Goal: Task Accomplishment & Management: Use online tool/utility

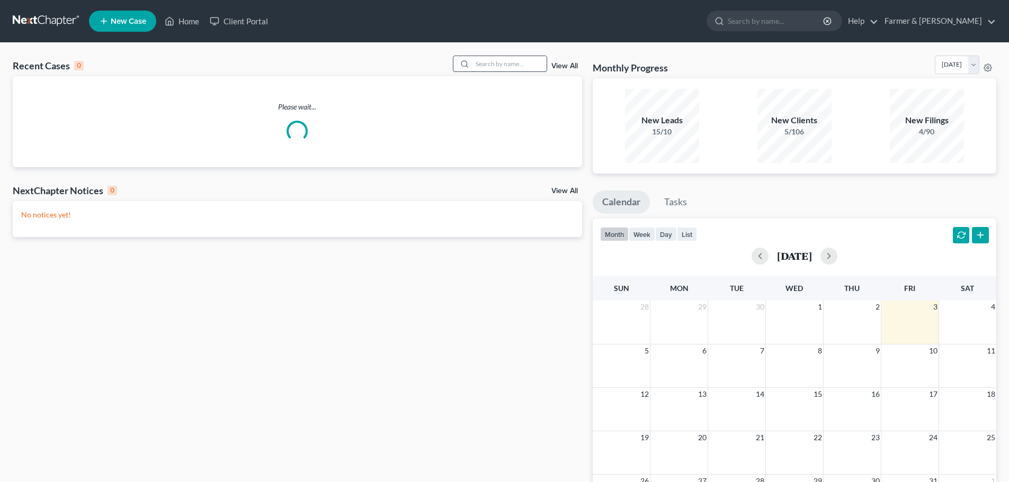
click at [483, 64] on input "search" at bounding box center [509, 63] width 74 height 15
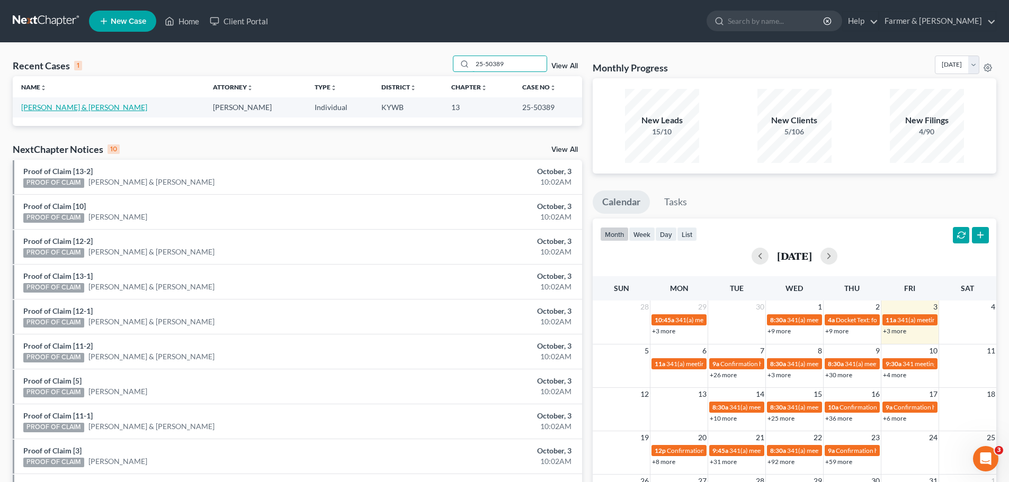
type input "25-50389"
click at [58, 106] on link "[PERSON_NAME] & [PERSON_NAME]" at bounding box center [84, 107] width 126 height 9
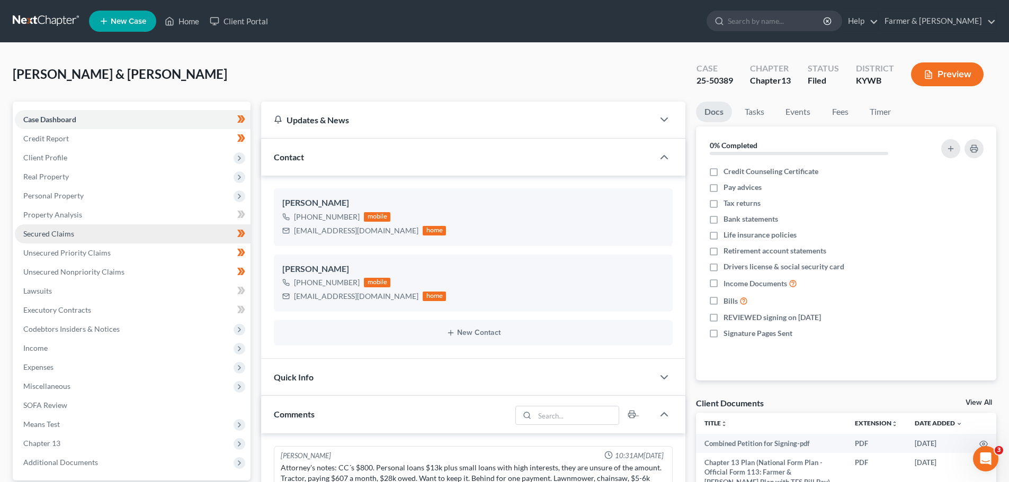
scroll to position [200, 0]
click at [67, 230] on span "Secured Claims" at bounding box center [48, 233] width 51 height 9
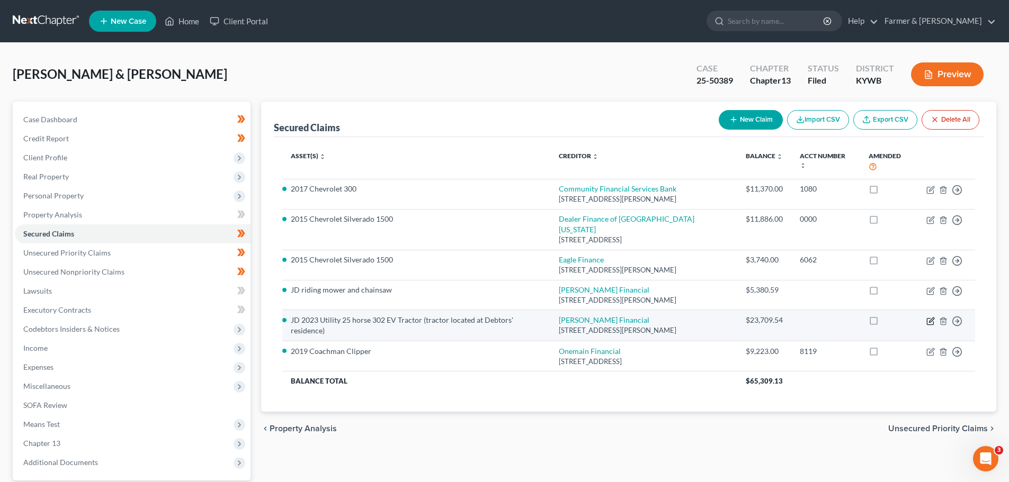
click at [931, 317] on icon "button" at bounding box center [930, 321] width 8 height 8
select select "52"
select select "2"
select select "0"
select select "2"
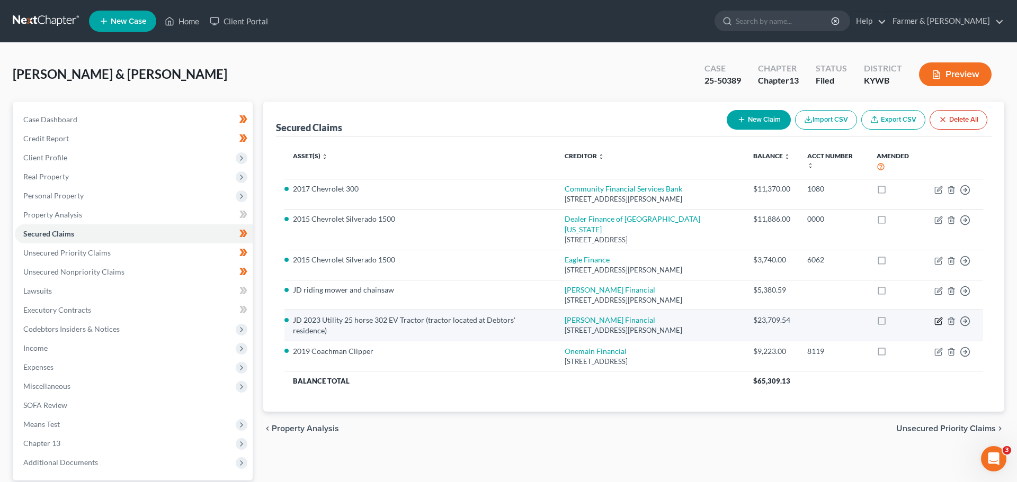
select select "0"
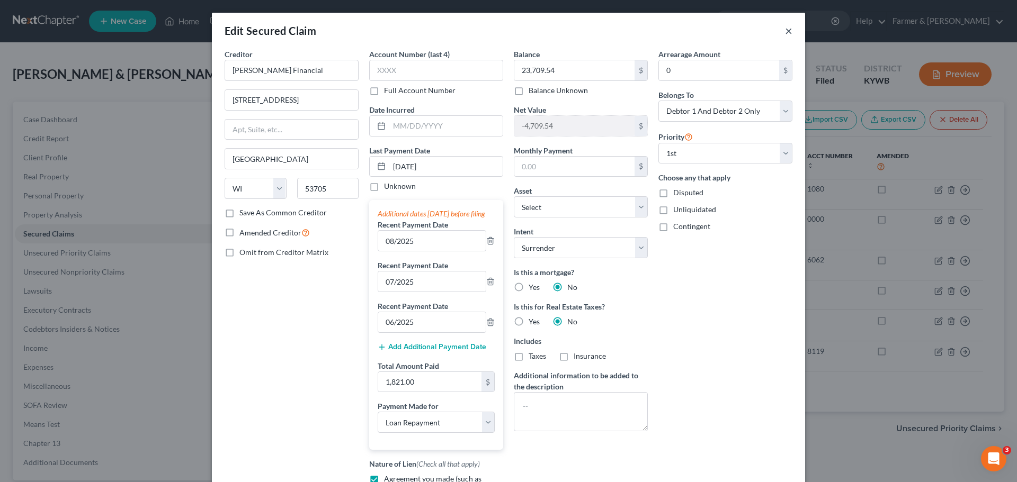
click at [785, 31] on button "×" at bounding box center [788, 30] width 7 height 13
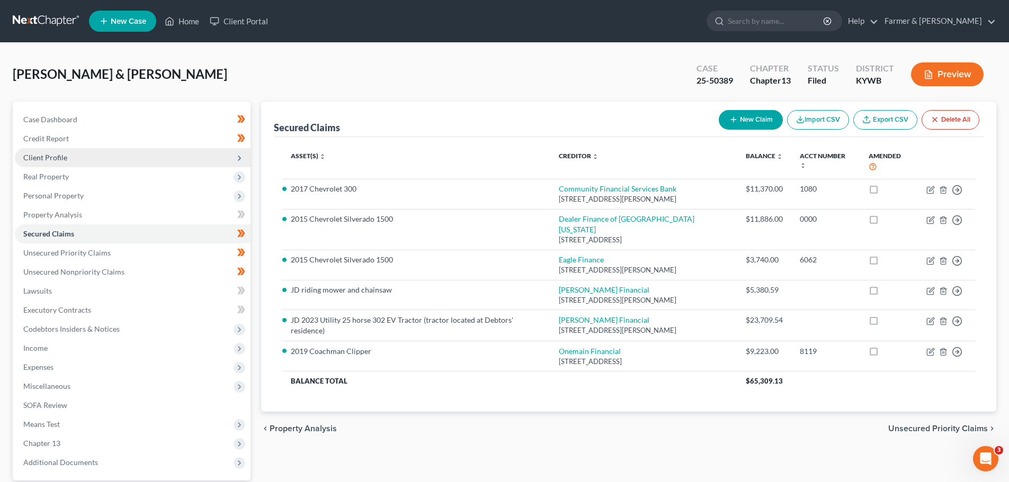
click at [42, 159] on span "Client Profile" at bounding box center [45, 157] width 44 height 9
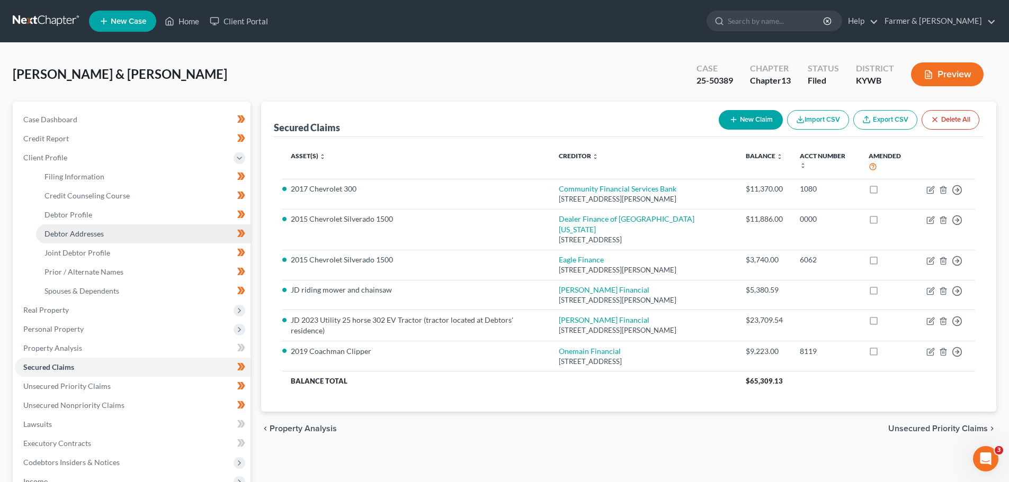
click at [64, 233] on span "Debtor Addresses" at bounding box center [73, 233] width 59 height 9
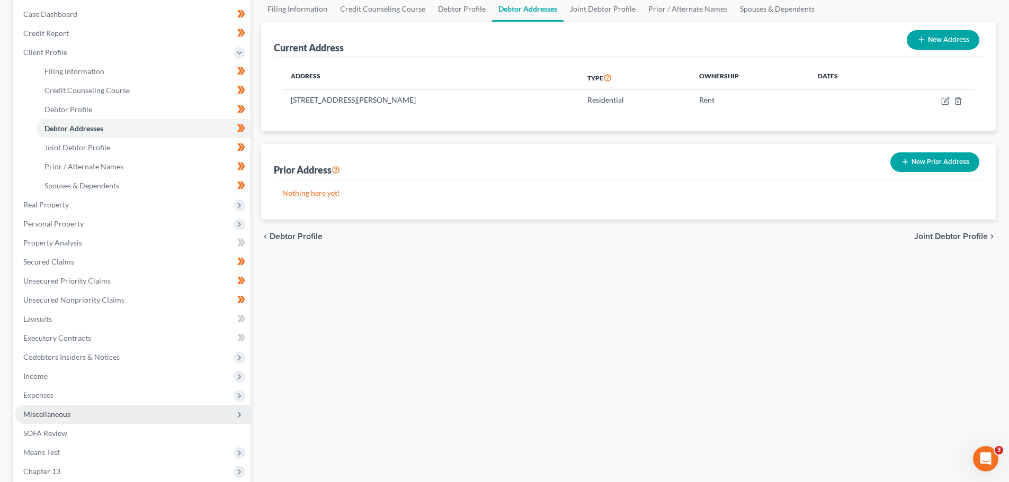
scroll to position [106, 0]
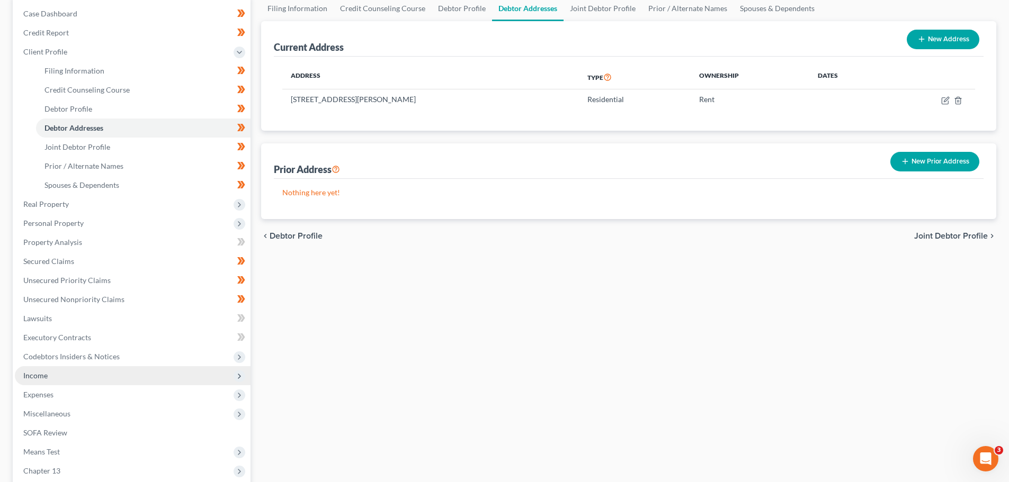
click at [44, 379] on span "Income" at bounding box center [35, 375] width 24 height 9
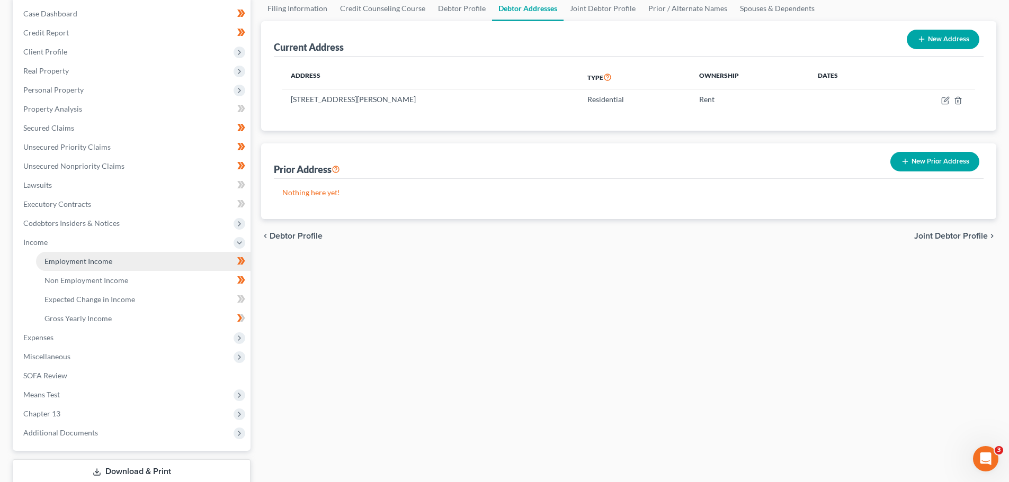
click at [85, 258] on span "Employment Income" at bounding box center [78, 261] width 68 height 9
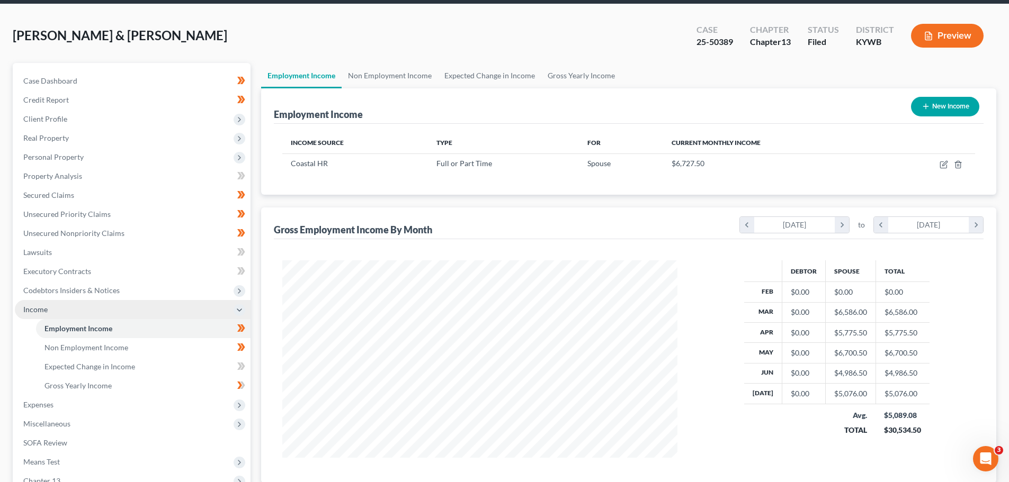
scroll to position [159, 0]
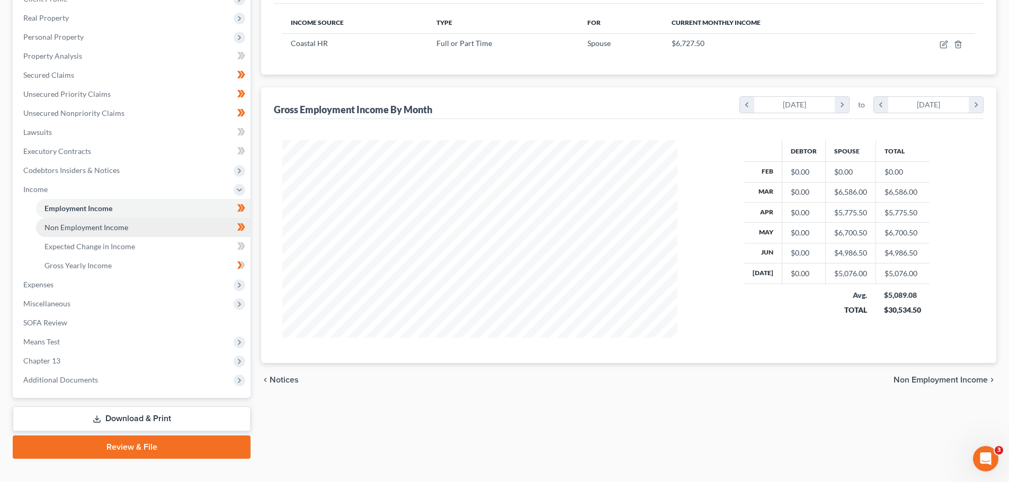
click at [89, 221] on link "Non Employment Income" at bounding box center [143, 227] width 214 height 19
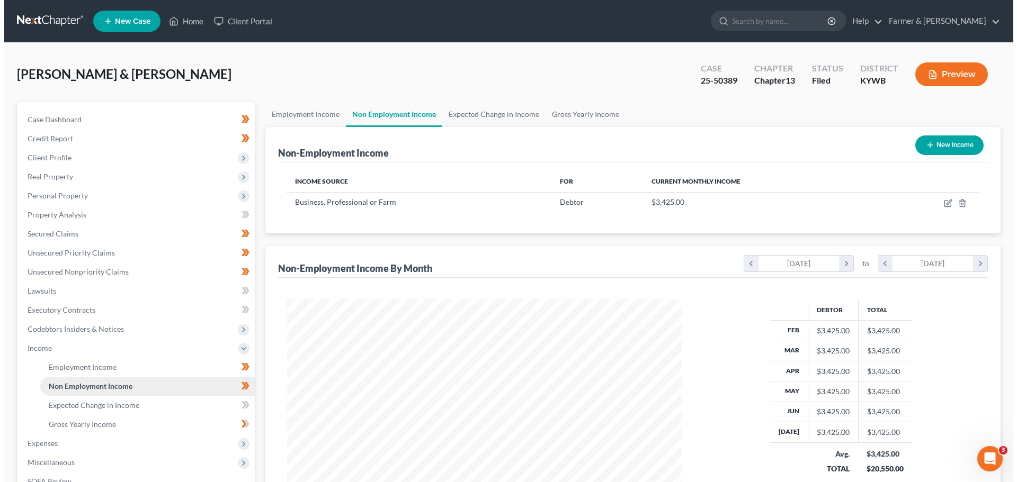
scroll to position [198, 416]
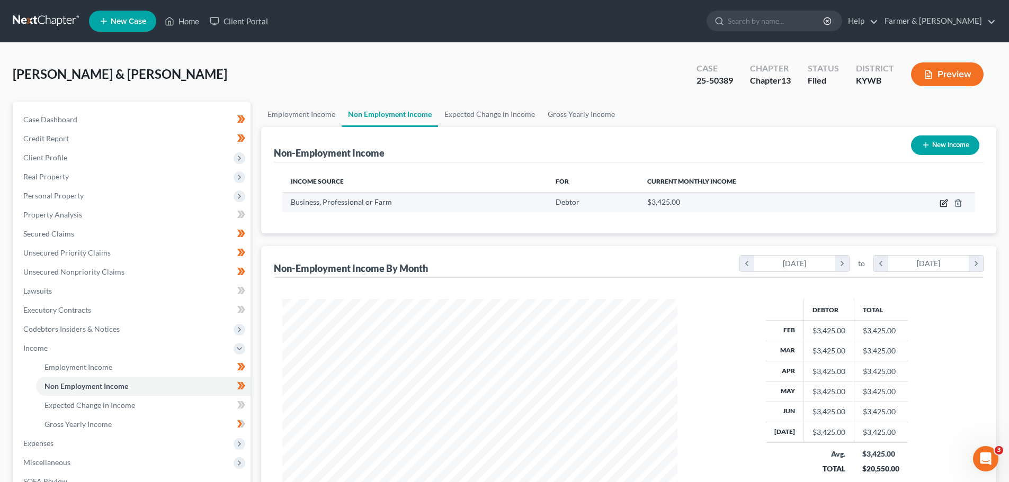
click at [942, 202] on icon "button" at bounding box center [943, 203] width 8 height 8
select select "10"
select select "0"
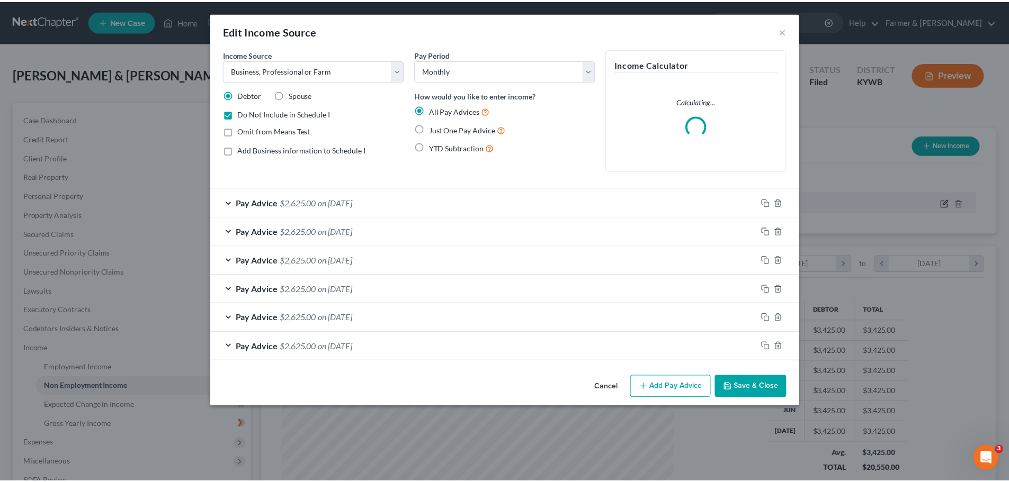
scroll to position [199, 420]
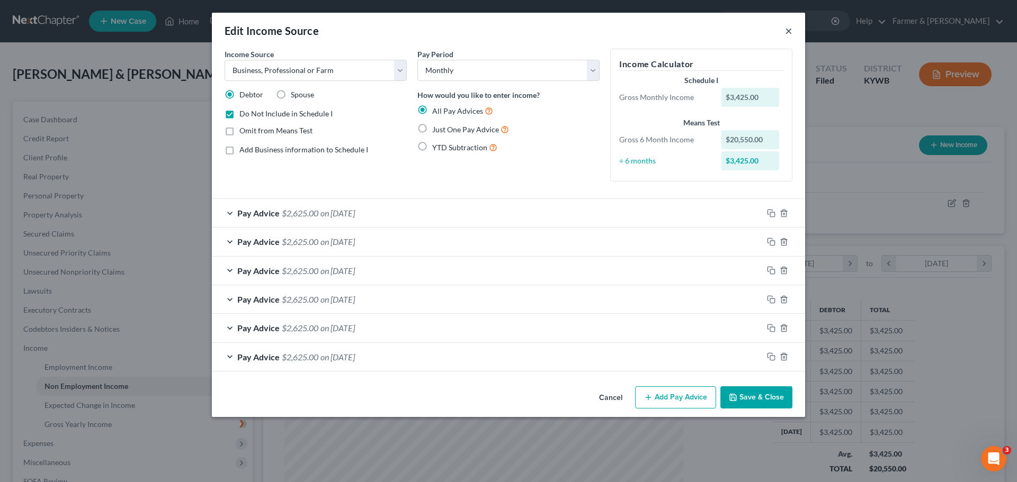
click at [790, 29] on button "×" at bounding box center [788, 30] width 7 height 13
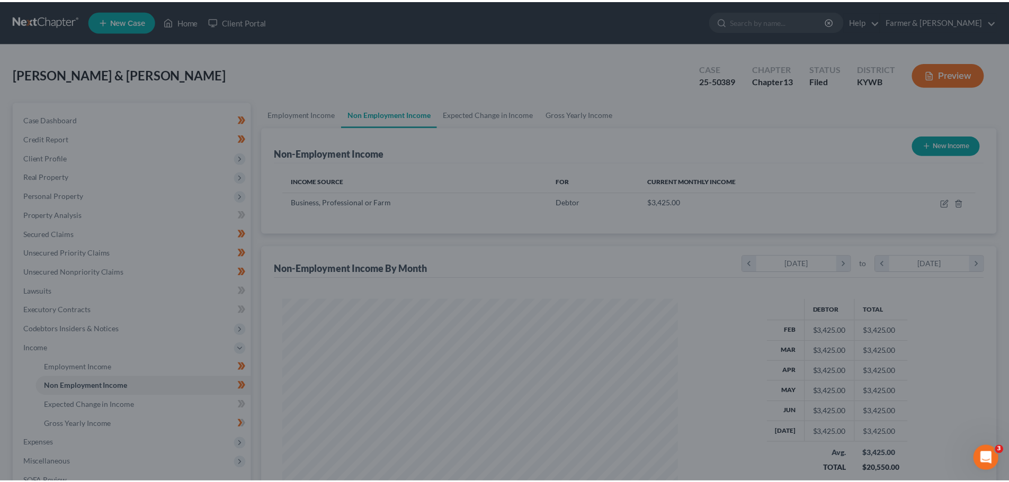
scroll to position [529351, 529133]
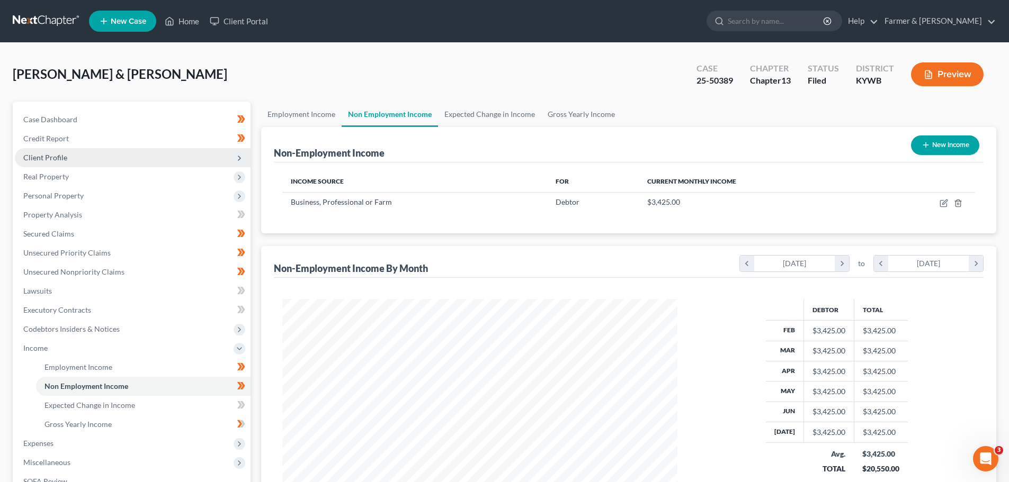
click at [39, 153] on span "Client Profile" at bounding box center [45, 157] width 44 height 9
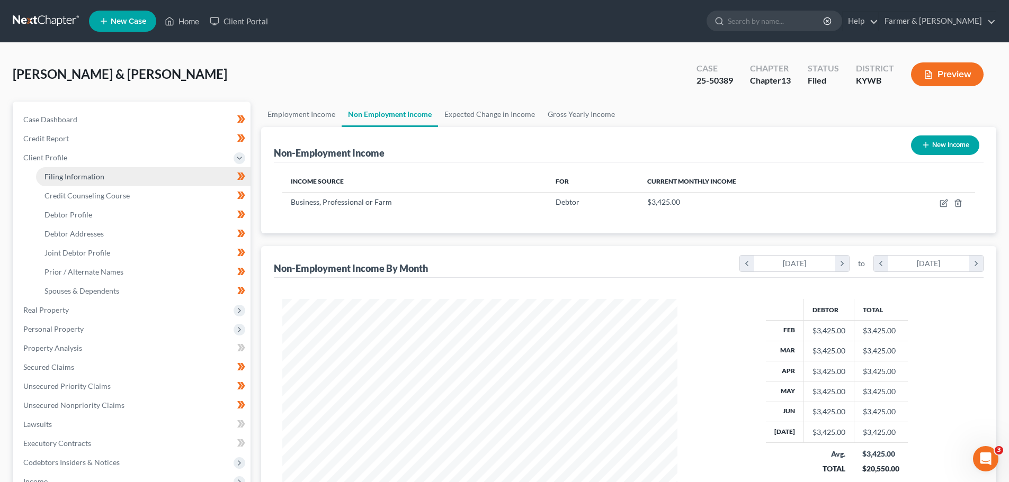
click at [65, 179] on span "Filing Information" at bounding box center [74, 176] width 60 height 9
select select "1"
select select "3"
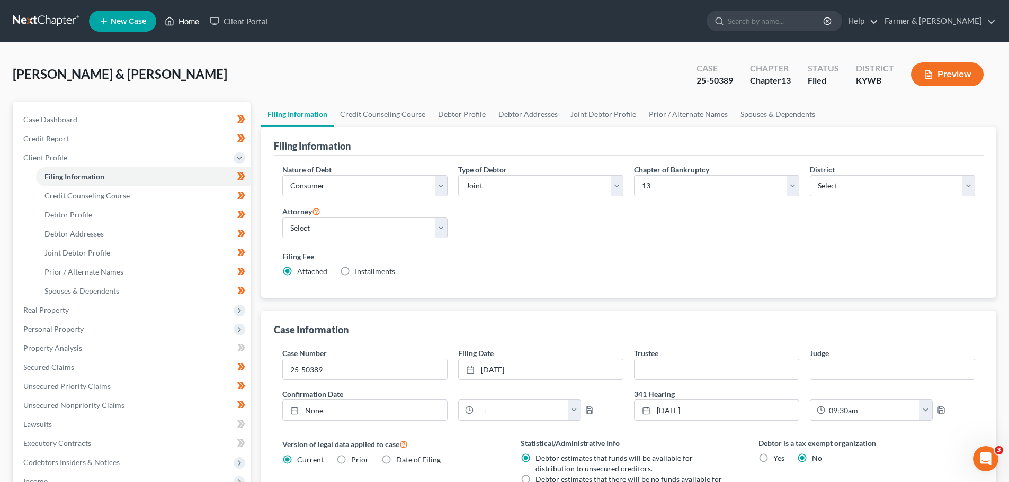
click at [189, 12] on link "Home" at bounding box center [181, 21] width 45 height 19
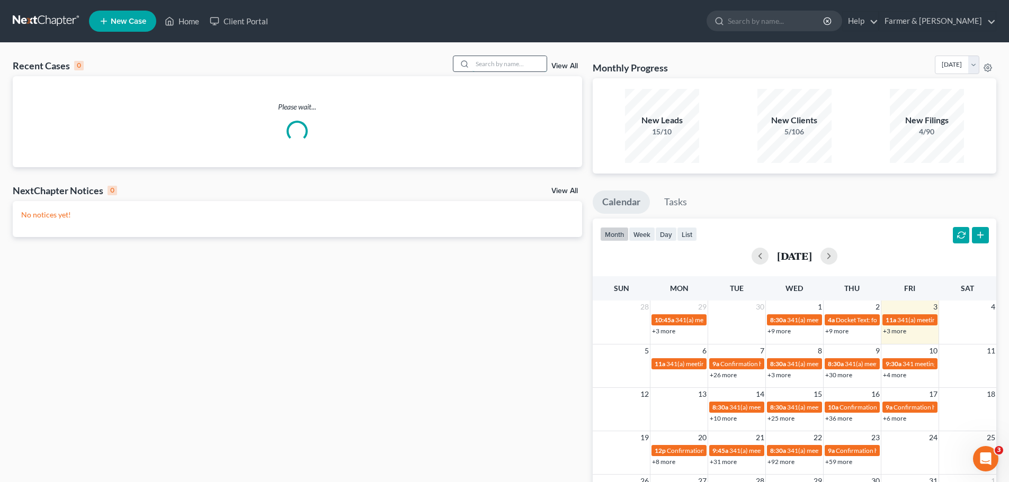
click at [490, 66] on input "search" at bounding box center [509, 63] width 74 height 15
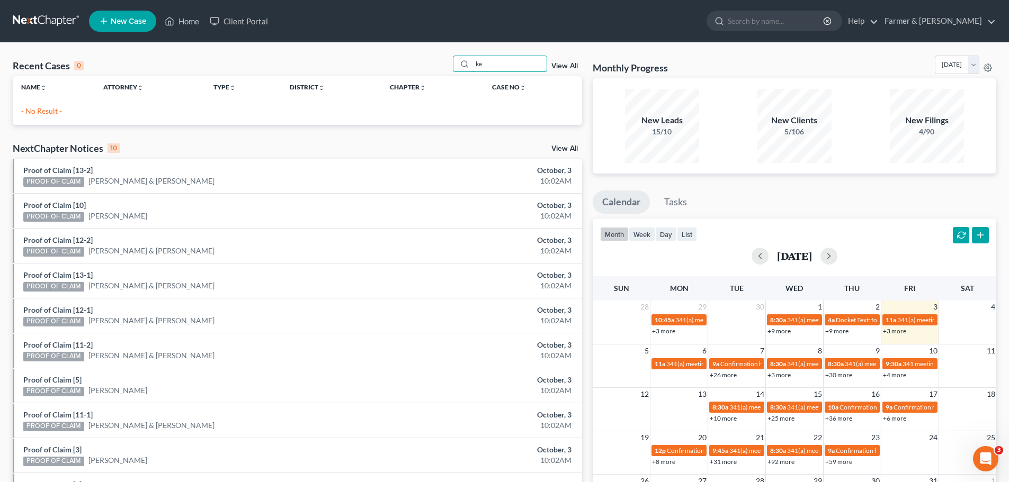
type input "k"
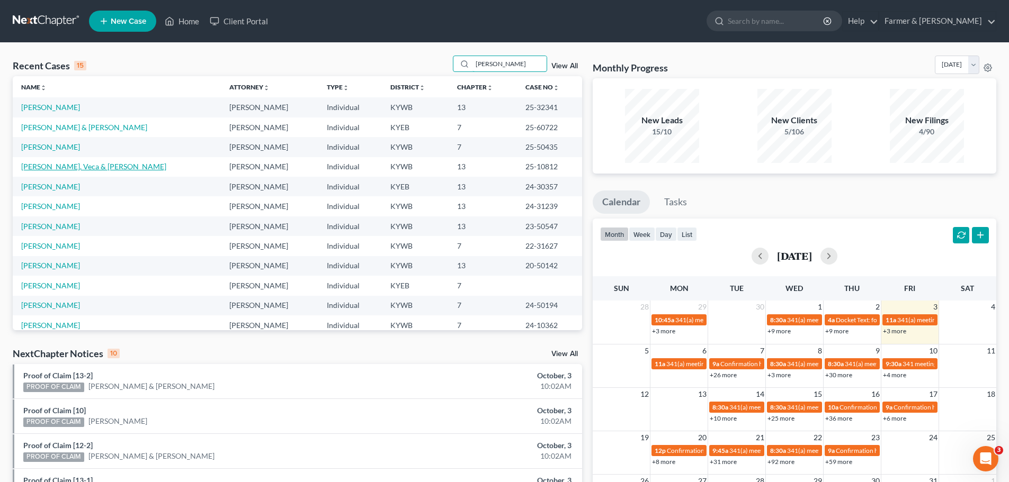
type input "[PERSON_NAME]"
click at [58, 163] on link "[PERSON_NAME], Veca & [PERSON_NAME]" at bounding box center [93, 166] width 145 height 9
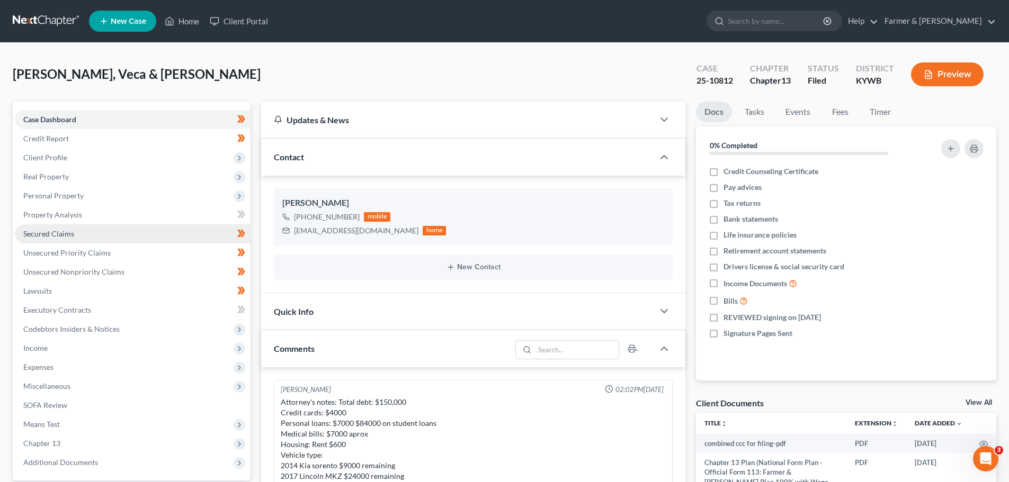
click at [41, 235] on span "Secured Claims" at bounding box center [48, 233] width 51 height 9
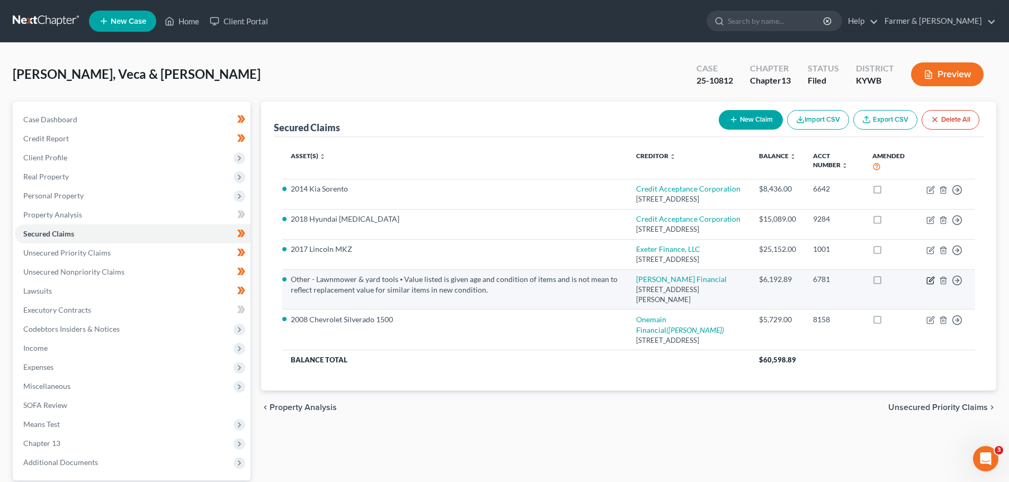
click at [932, 285] on icon "button" at bounding box center [930, 280] width 8 height 8
select select "52"
select select "1"
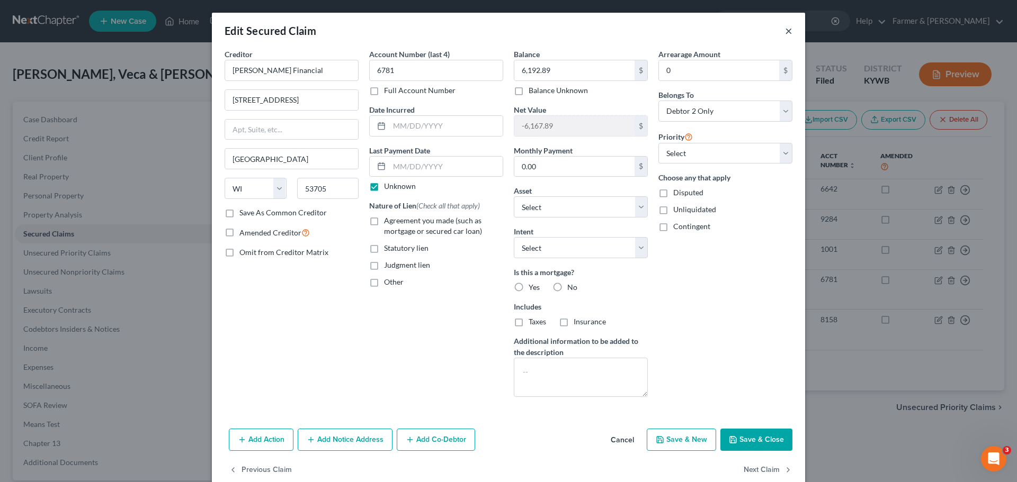
click at [786, 33] on button "×" at bounding box center [788, 30] width 7 height 13
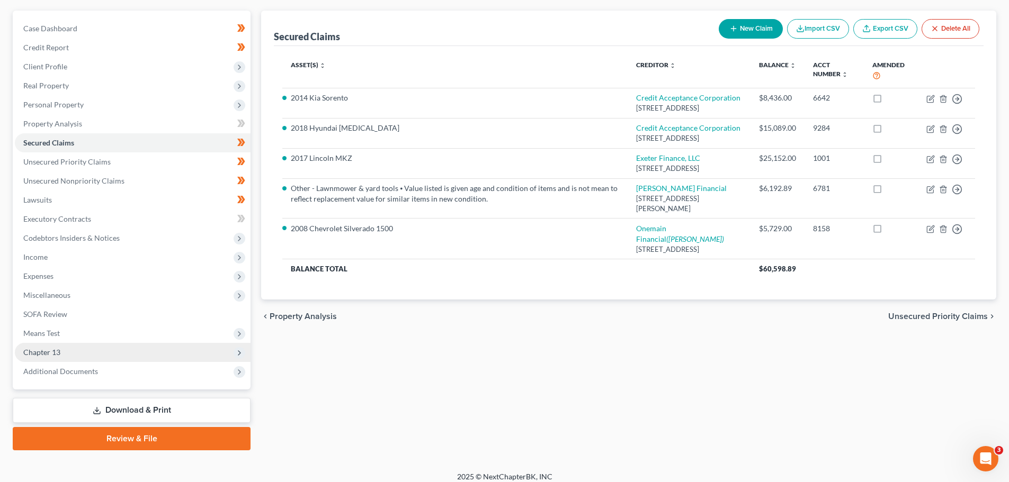
scroll to position [100, 0]
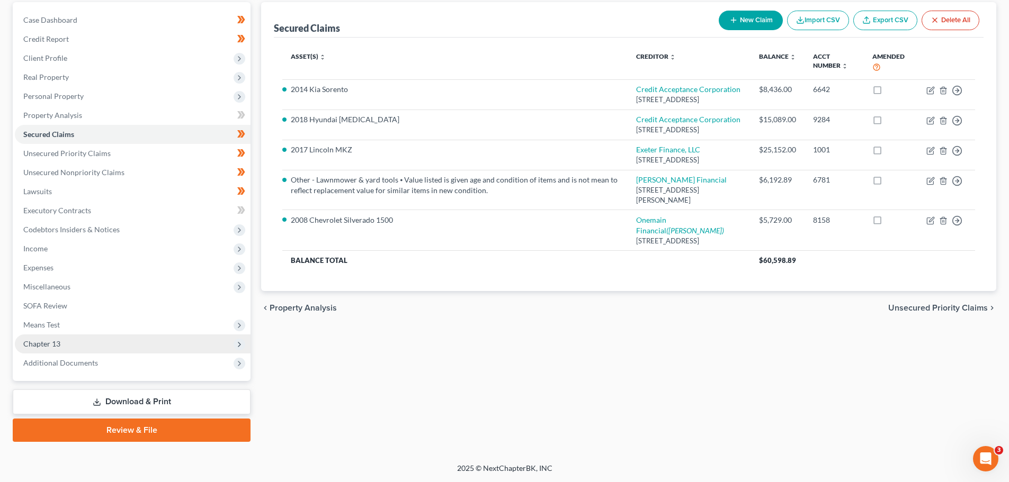
click at [80, 345] on span "Chapter 13" at bounding box center [133, 344] width 236 height 19
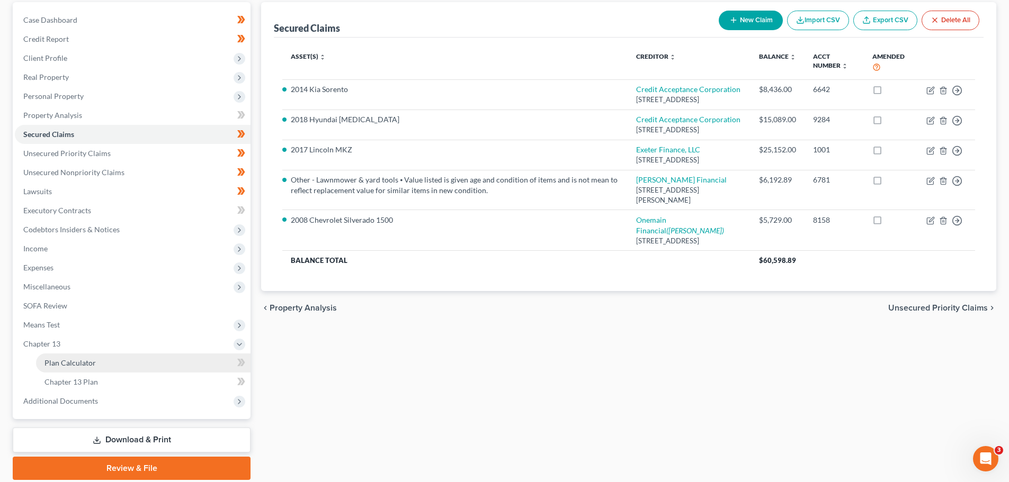
click at [84, 359] on span "Plan Calculator" at bounding box center [69, 363] width 51 height 9
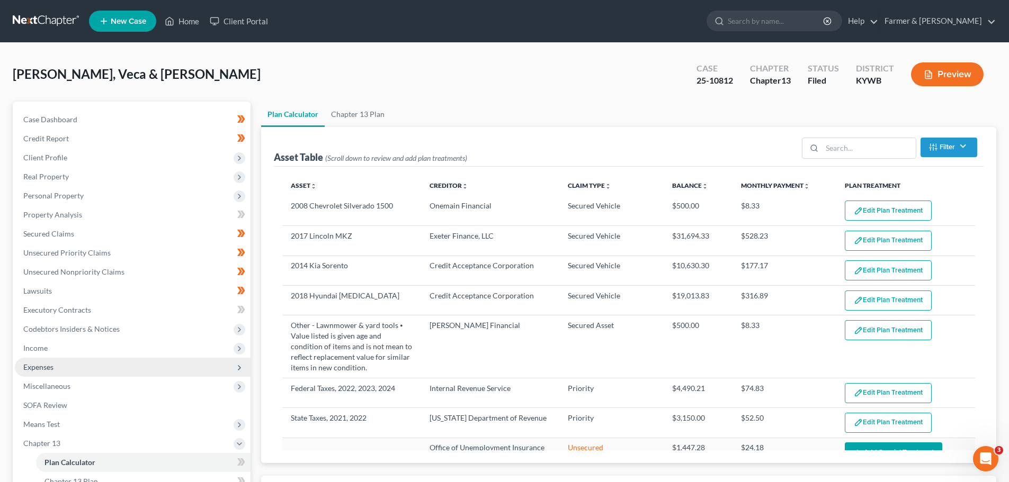
select select "59"
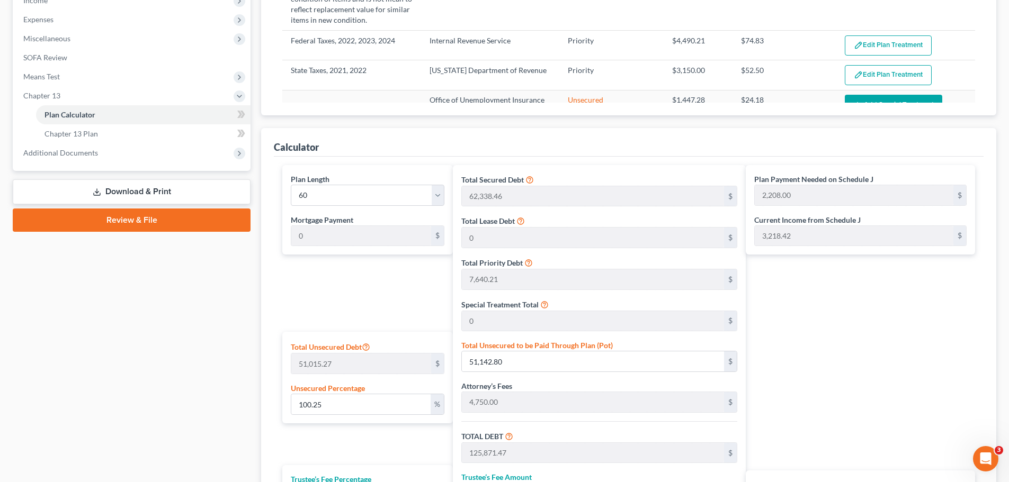
scroll to position [212, 0]
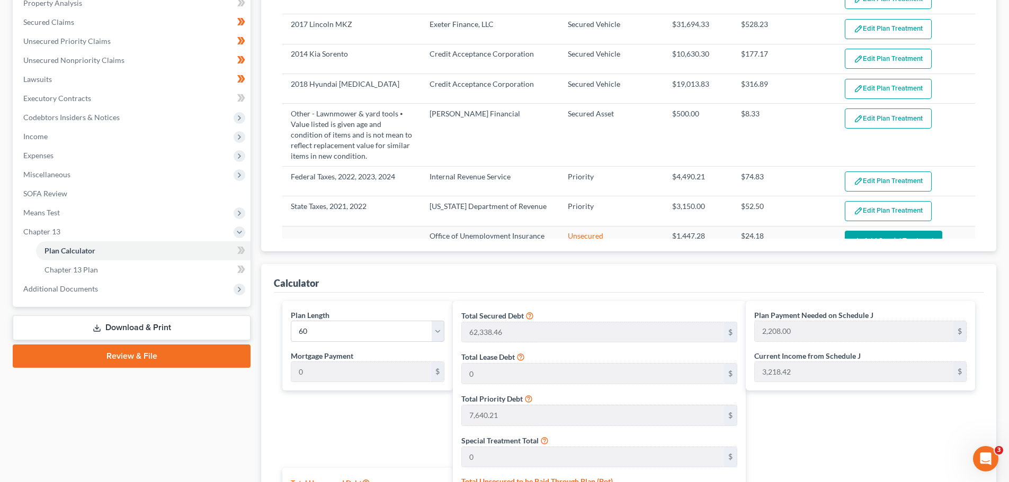
click at [258, 152] on div "Plan Calculator Chapter 13 Plan Asset Table (Scroll down to review and add plan…" at bounding box center [629, 334] width 746 height 888
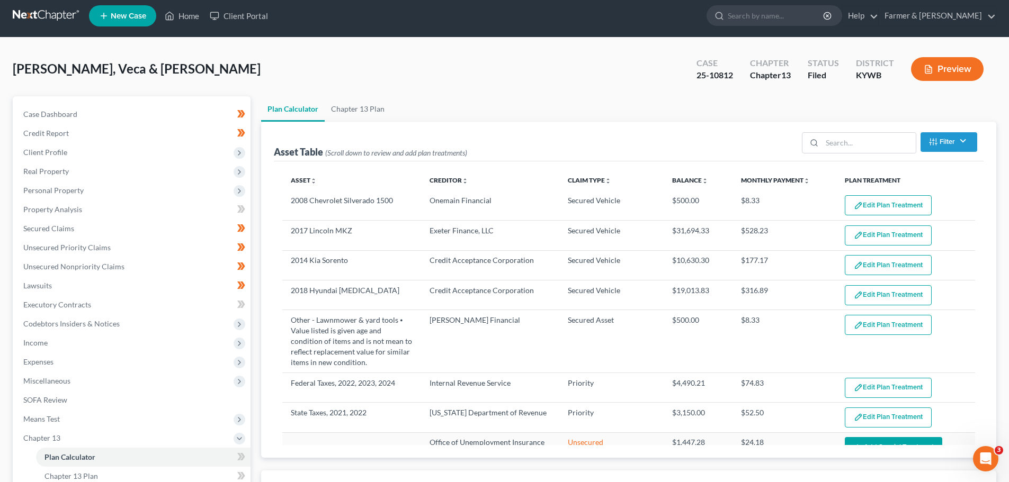
scroll to position [0, 0]
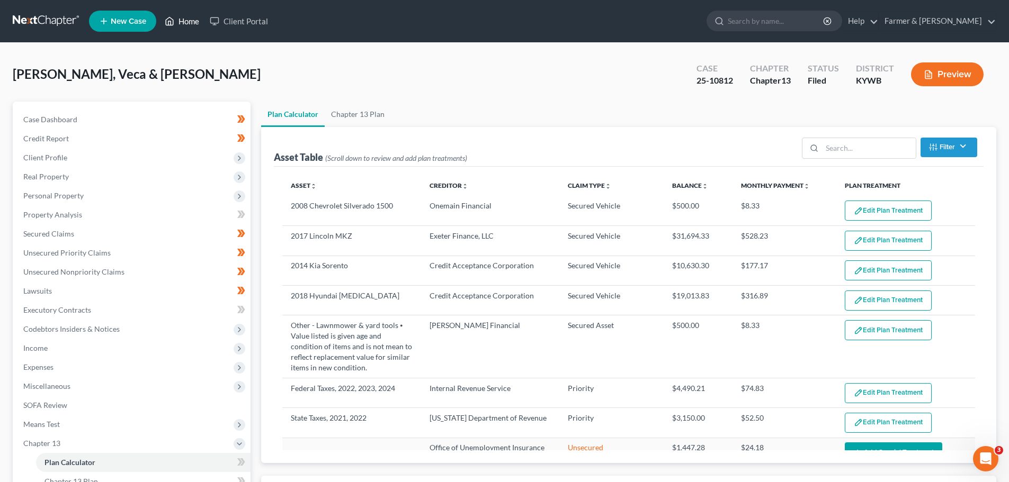
click at [191, 22] on link "Home" at bounding box center [181, 21] width 45 height 19
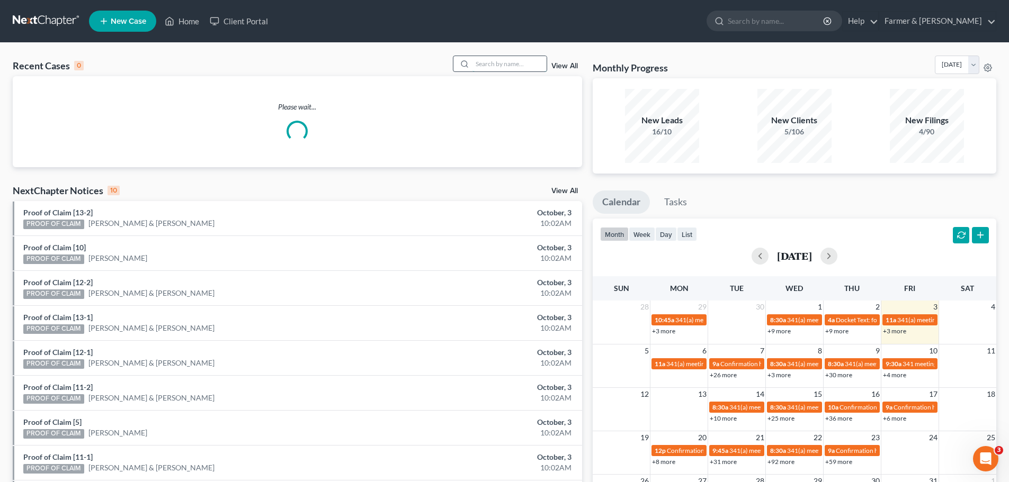
click at [487, 64] on input "search" at bounding box center [509, 63] width 74 height 15
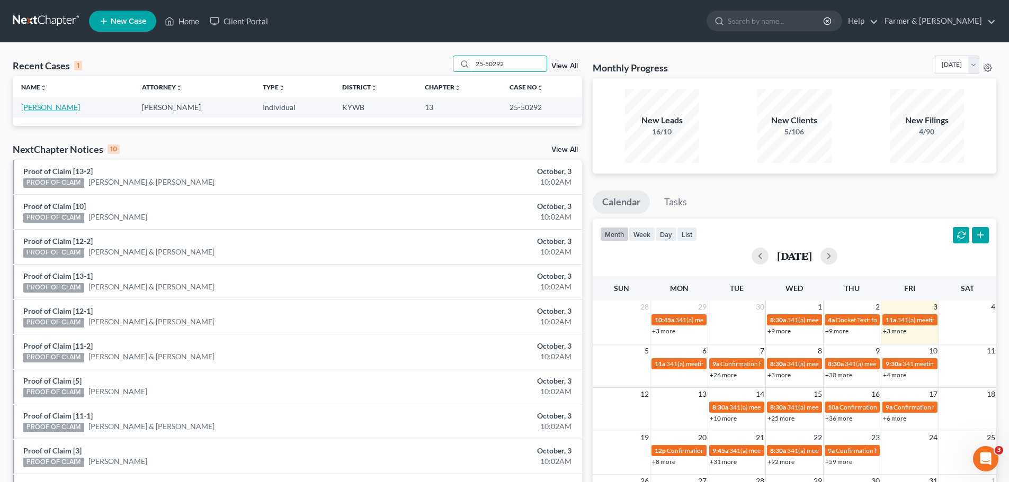
type input "25-50292"
click at [37, 109] on link "[PERSON_NAME]" at bounding box center [50, 107] width 59 height 9
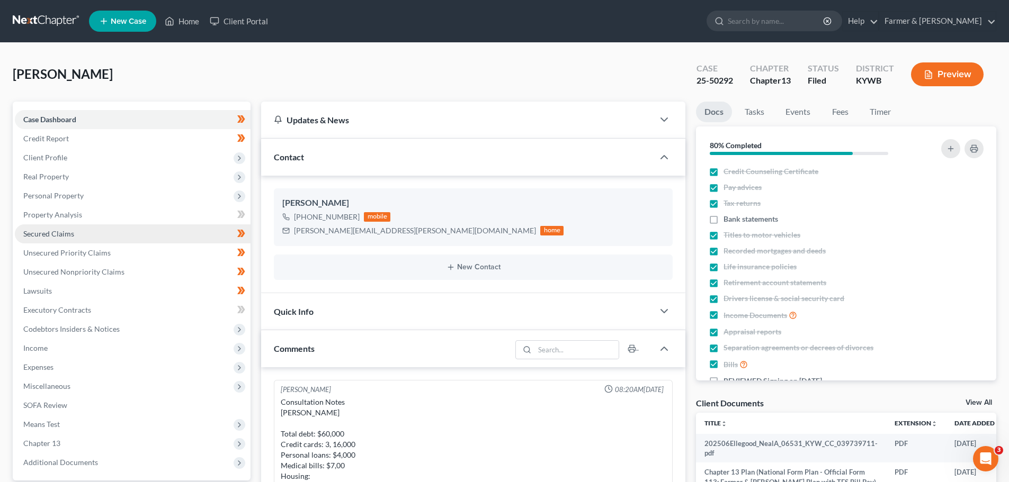
click at [55, 237] on span "Secured Claims" at bounding box center [48, 233] width 51 height 9
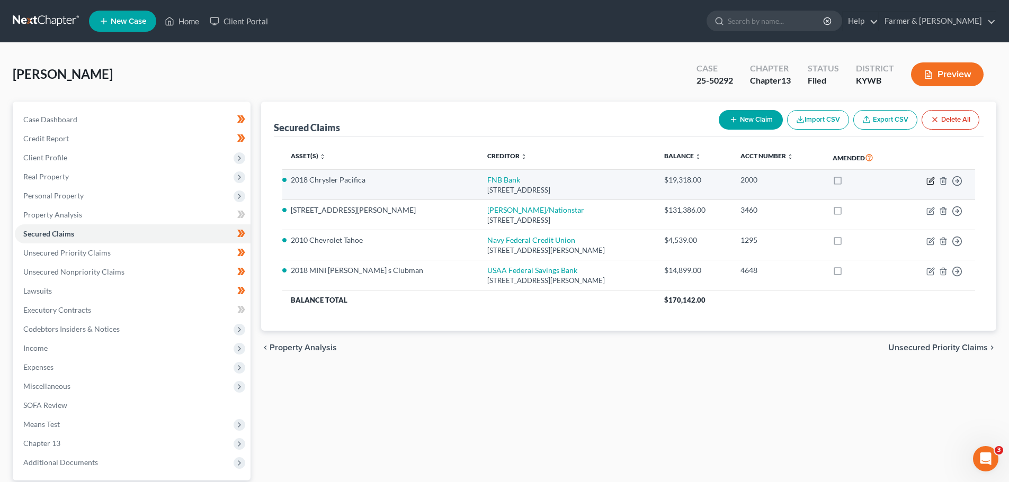
click at [932, 182] on icon "button" at bounding box center [930, 181] width 8 height 8
select select "18"
select select "0"
select select "4"
select select "0"
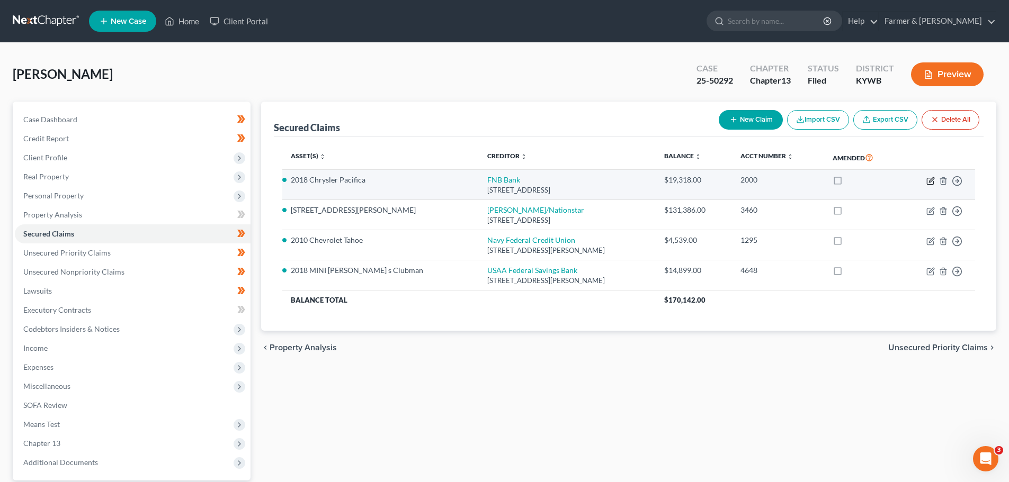
select select "0"
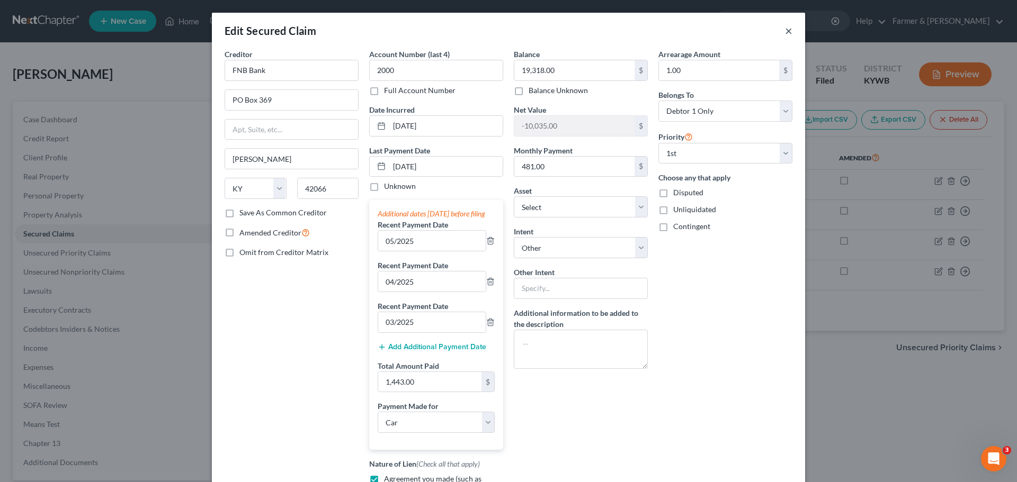
click at [785, 29] on button "×" at bounding box center [788, 30] width 7 height 13
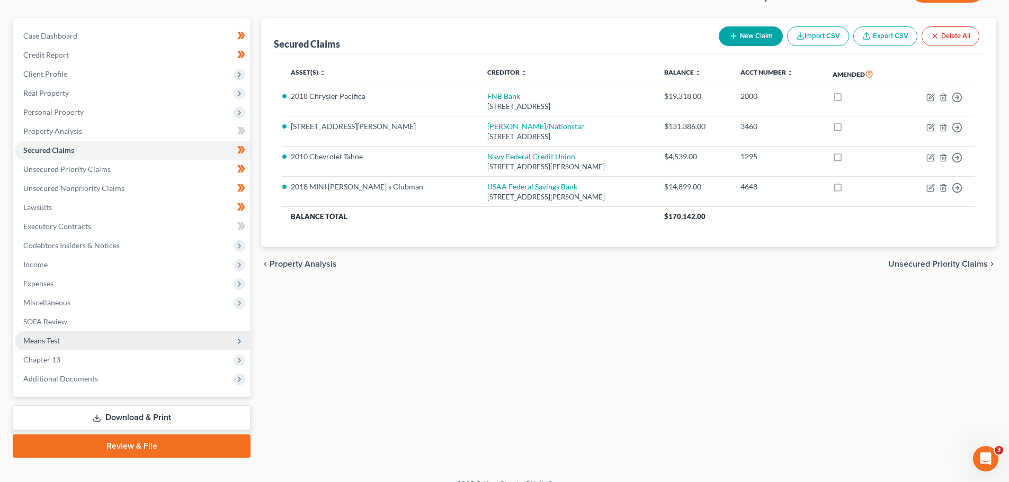
scroll to position [100, 0]
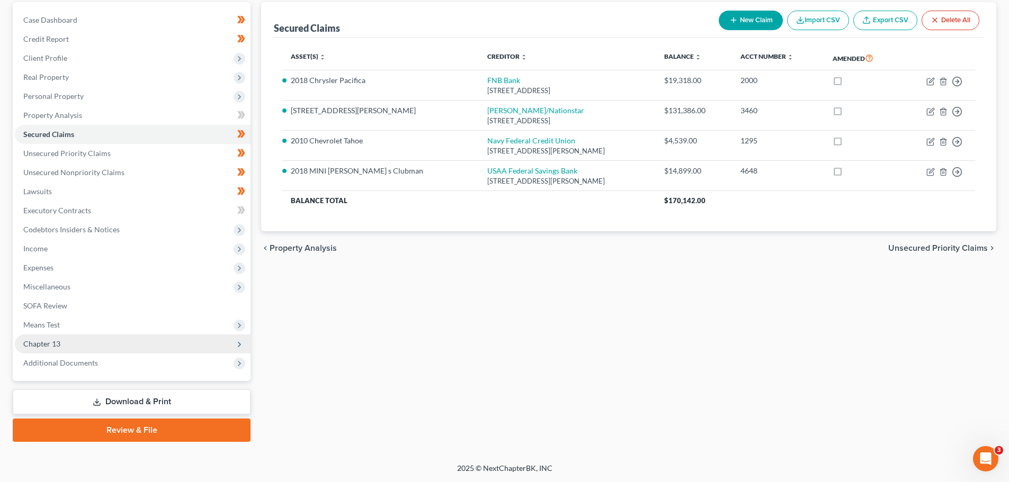
click at [38, 350] on span "Chapter 13" at bounding box center [133, 344] width 236 height 19
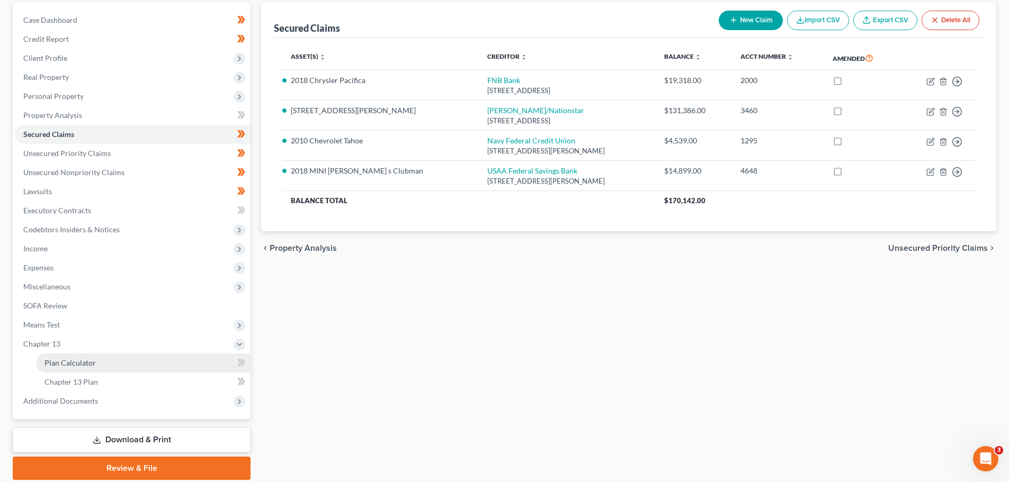
click at [75, 362] on span "Plan Calculator" at bounding box center [69, 363] width 51 height 9
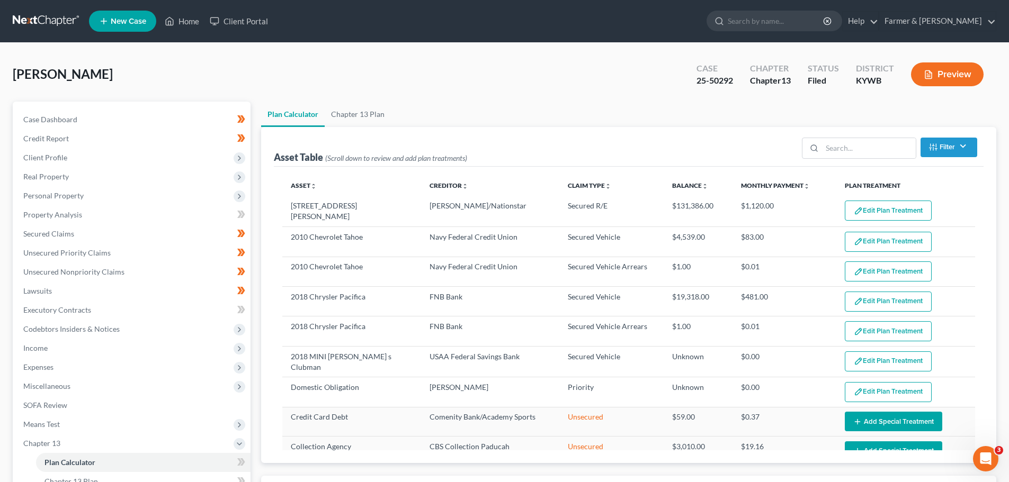
click at [254, 280] on div "Case Dashboard Payments Invoices Payments Payments Credit Report Client Profile" at bounding box center [131, 376] width 248 height 549
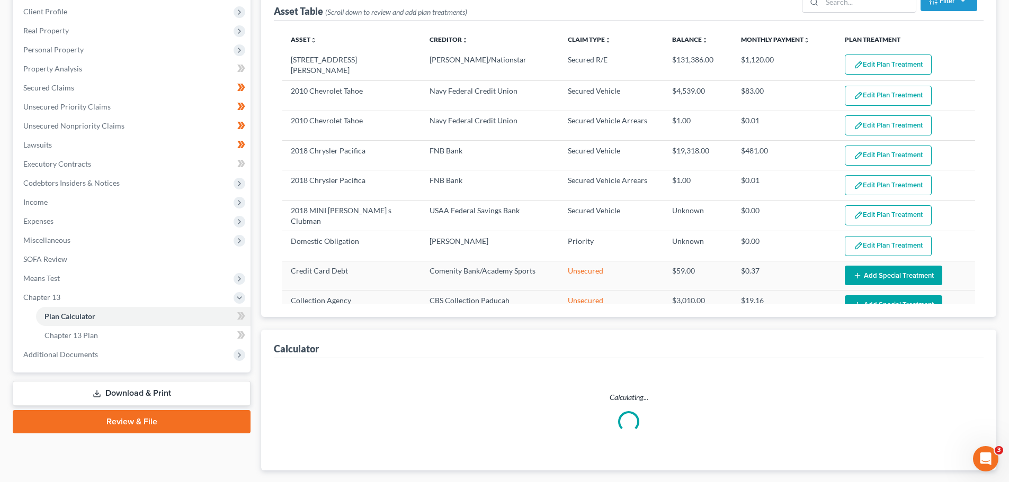
select select "59"
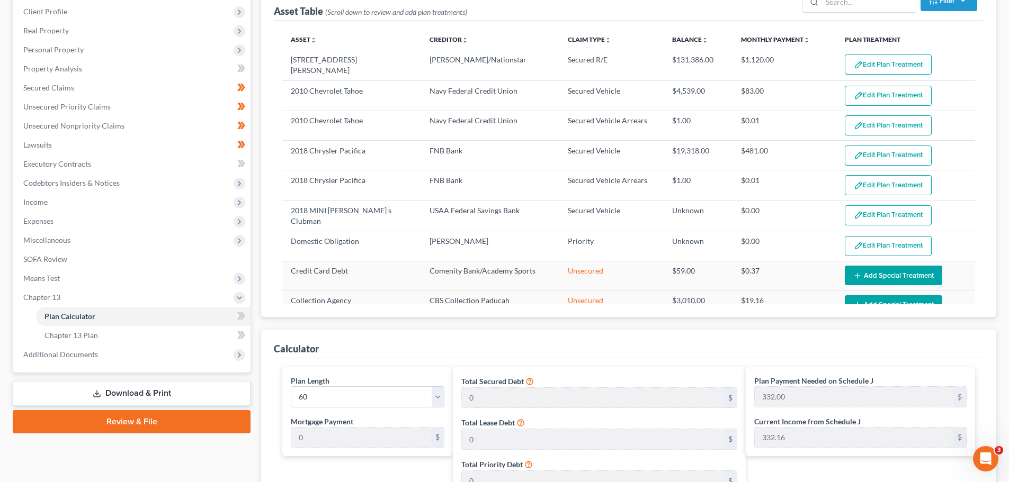
scroll to position [159, 0]
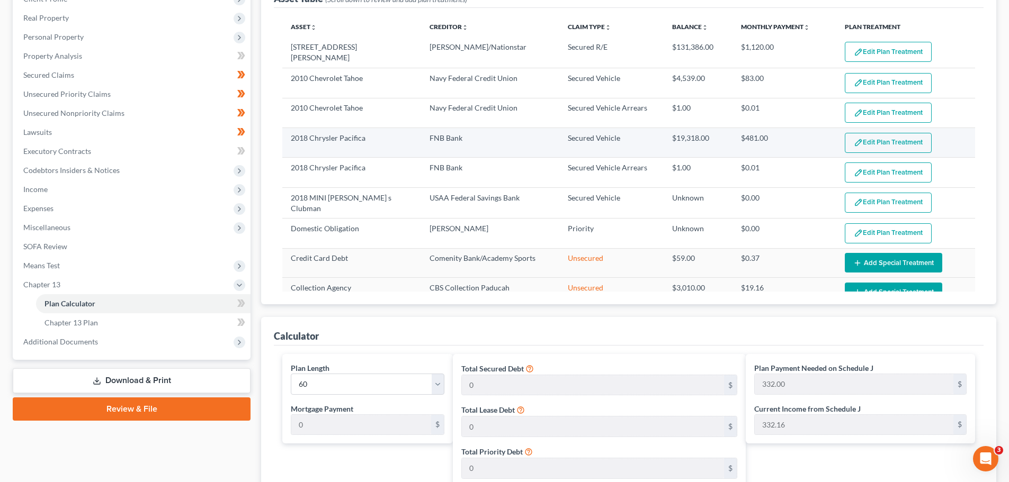
click at [854, 145] on img "button" at bounding box center [858, 142] width 9 height 9
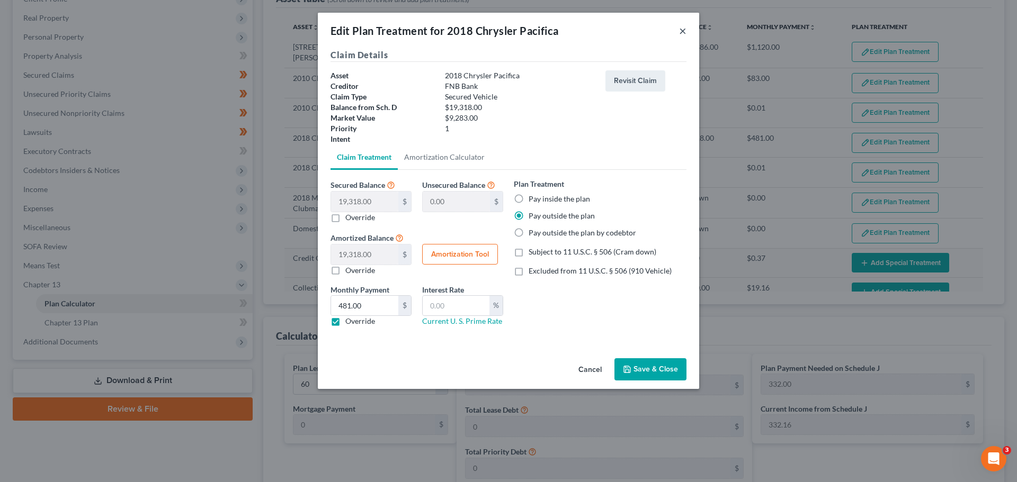
click at [683, 30] on button "×" at bounding box center [682, 30] width 7 height 13
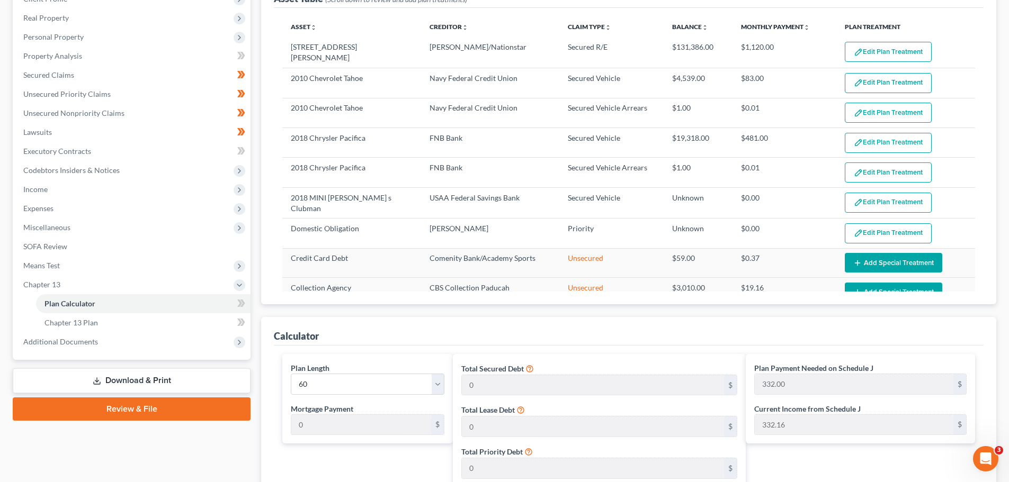
click at [259, 252] on div "Plan Calculator Chapter 13 Plan Asset Table (Scroll down to review and add plan…" at bounding box center [629, 387] width 746 height 888
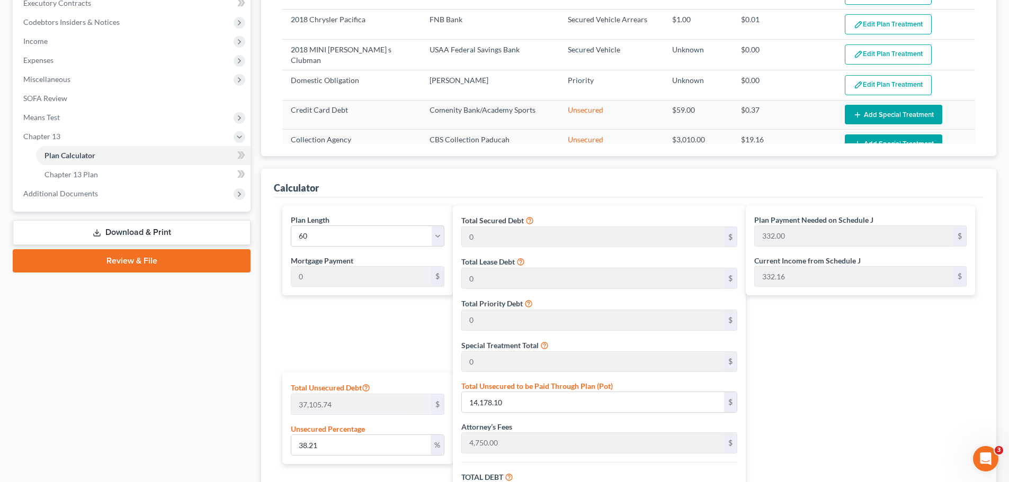
scroll to position [283, 0]
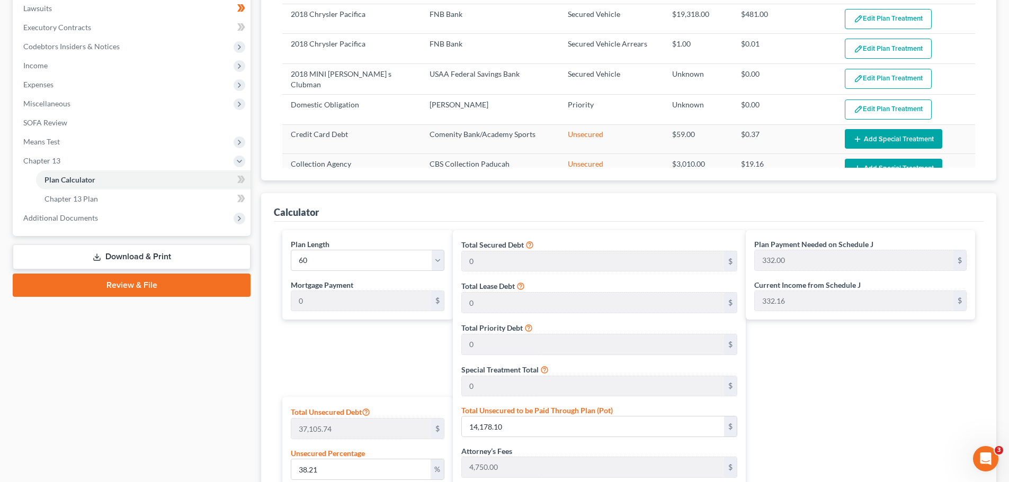
click at [253, 212] on div "Case Dashboard Payments Invoices Payments Payments Credit Report Client Profile" at bounding box center [131, 263] width 248 height 888
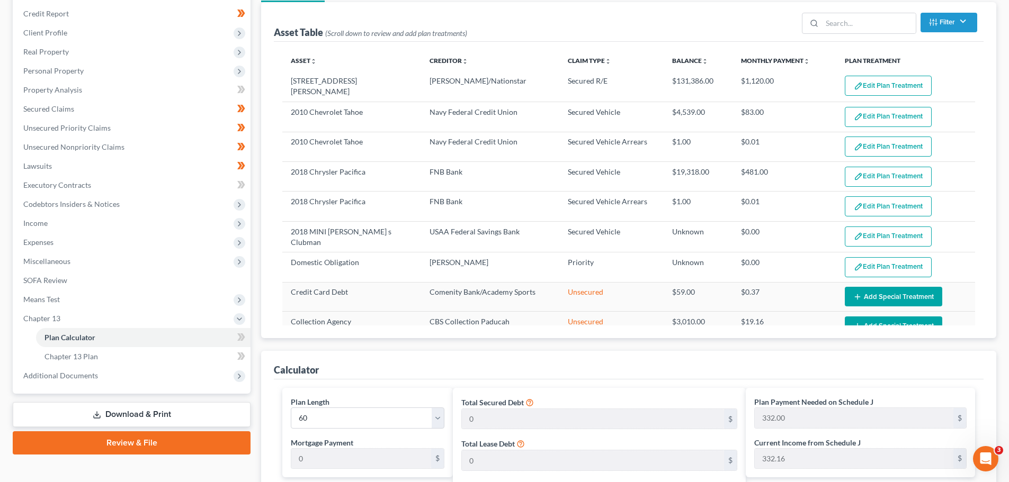
scroll to position [124, 0]
